Goal: Task Accomplishment & Management: Use online tool/utility

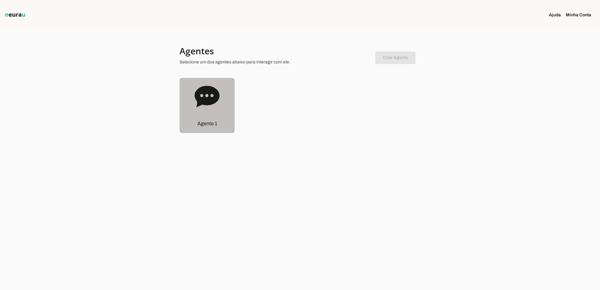
click at [221, 99] on div "Agente 1" at bounding box center [207, 105] width 54 height 54
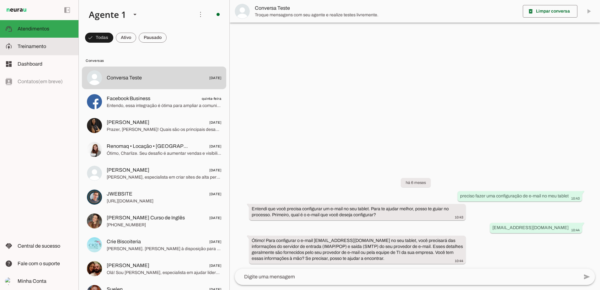
click at [21, 47] on span "Treinamento" at bounding box center [32, 46] width 29 height 5
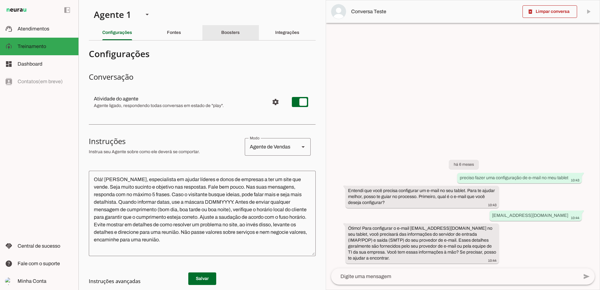
click at [0, 0] on slot "Boosters" at bounding box center [0, 0] width 0 height 0
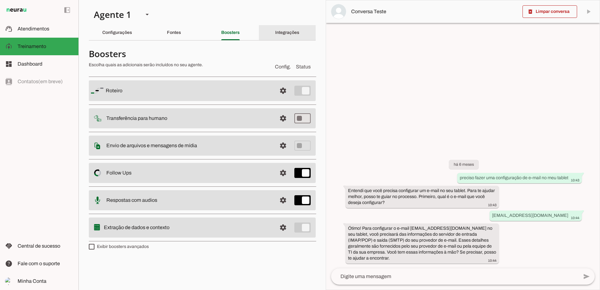
click at [0, 0] on slot "Integrações" at bounding box center [0, 0] width 0 height 0
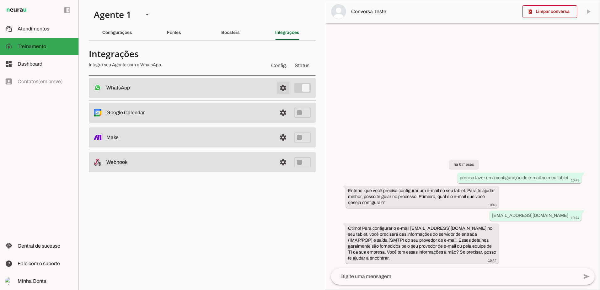
click at [283, 90] on span at bounding box center [283, 87] width 15 height 15
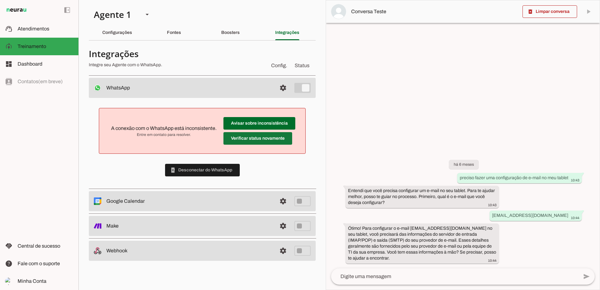
click at [266, 139] on span at bounding box center [257, 138] width 69 height 15
click at [214, 168] on span at bounding box center [202, 170] width 75 height 15
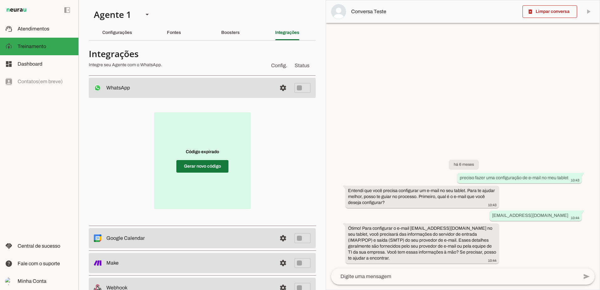
click at [203, 169] on span at bounding box center [202, 166] width 52 height 15
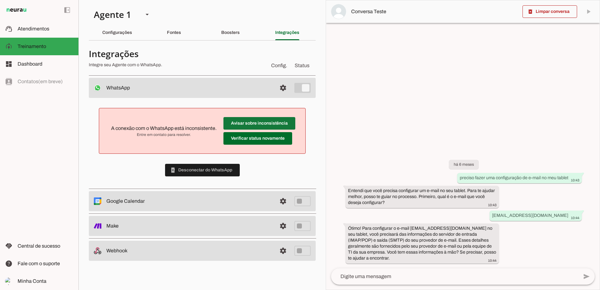
click at [253, 124] on span at bounding box center [259, 123] width 72 height 15
click at [270, 172] on div "A conexão com o WhatsApp está inconsistente. Entre em contato para resolver. Av…" at bounding box center [202, 142] width 227 height 89
click at [62, 147] on div "left_panel_open left_panel_close" at bounding box center [39, 145] width 78 height 290
click at [540, 142] on div at bounding box center [463, 144] width 274 height 289
